Goal: Transaction & Acquisition: Purchase product/service

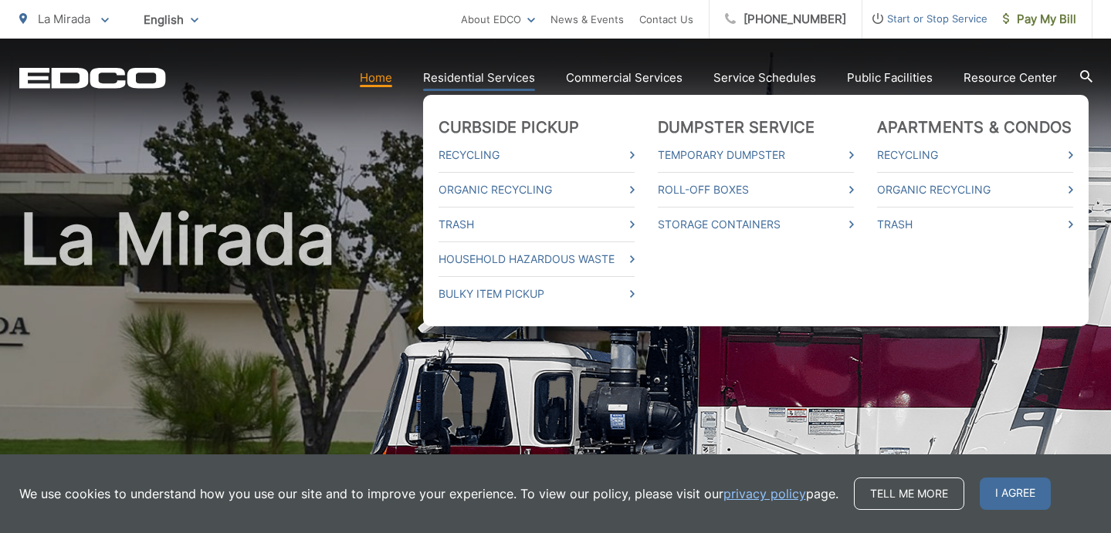
click at [465, 81] on link "Residential Services" at bounding box center [479, 78] width 112 height 19
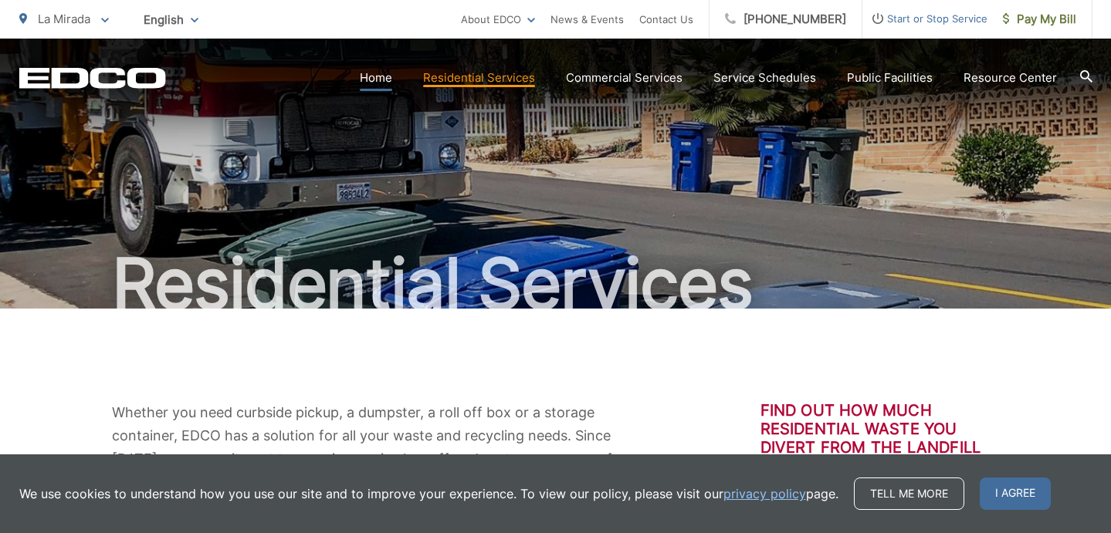
click at [378, 76] on link "Home" at bounding box center [376, 78] width 32 height 19
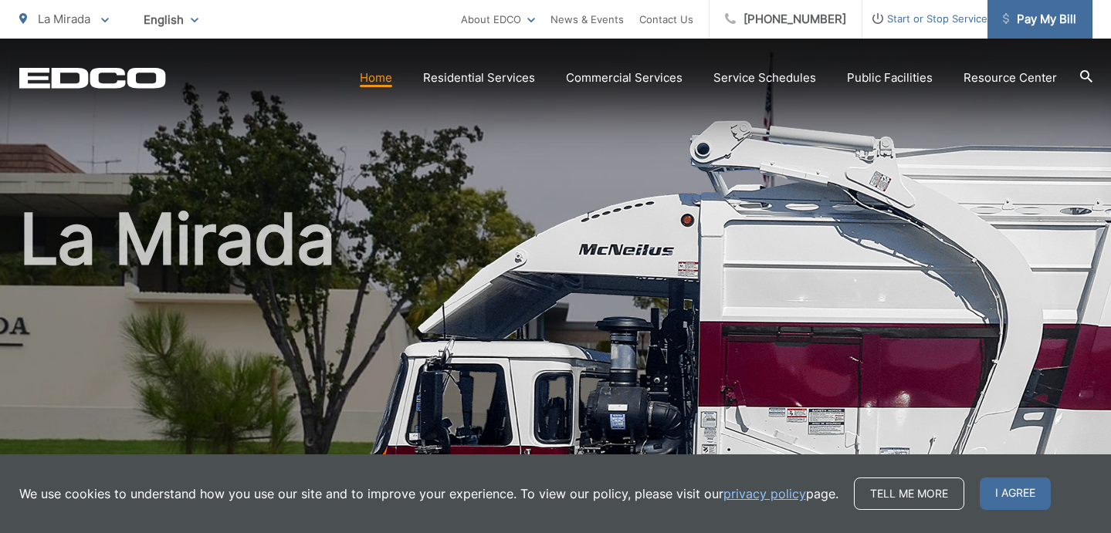
click at [1042, 31] on link "Pay My Bill" at bounding box center [1039, 19] width 105 height 39
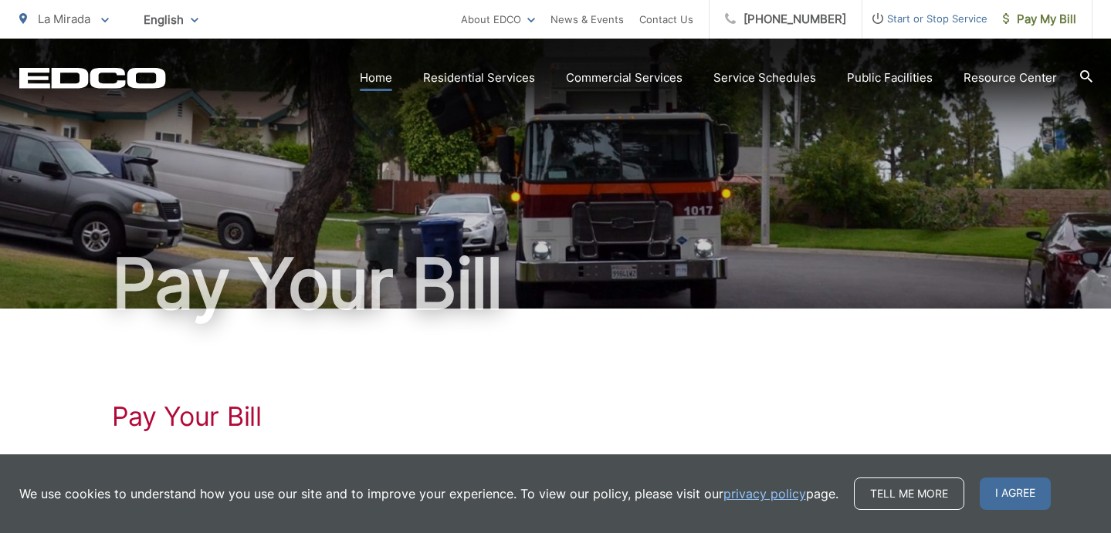
click at [387, 76] on link "Home" at bounding box center [376, 78] width 32 height 19
